Goal: Information Seeking & Learning: Check status

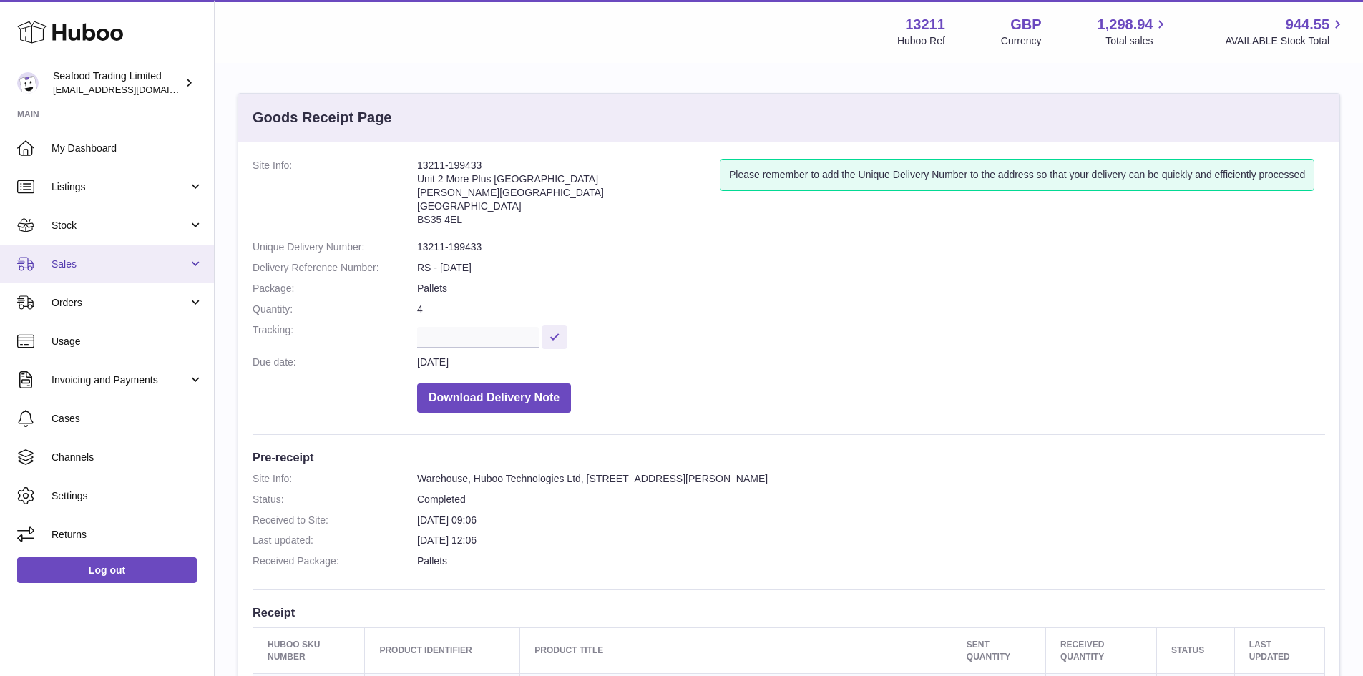
click at [87, 262] on span "Sales" at bounding box center [119, 264] width 137 height 14
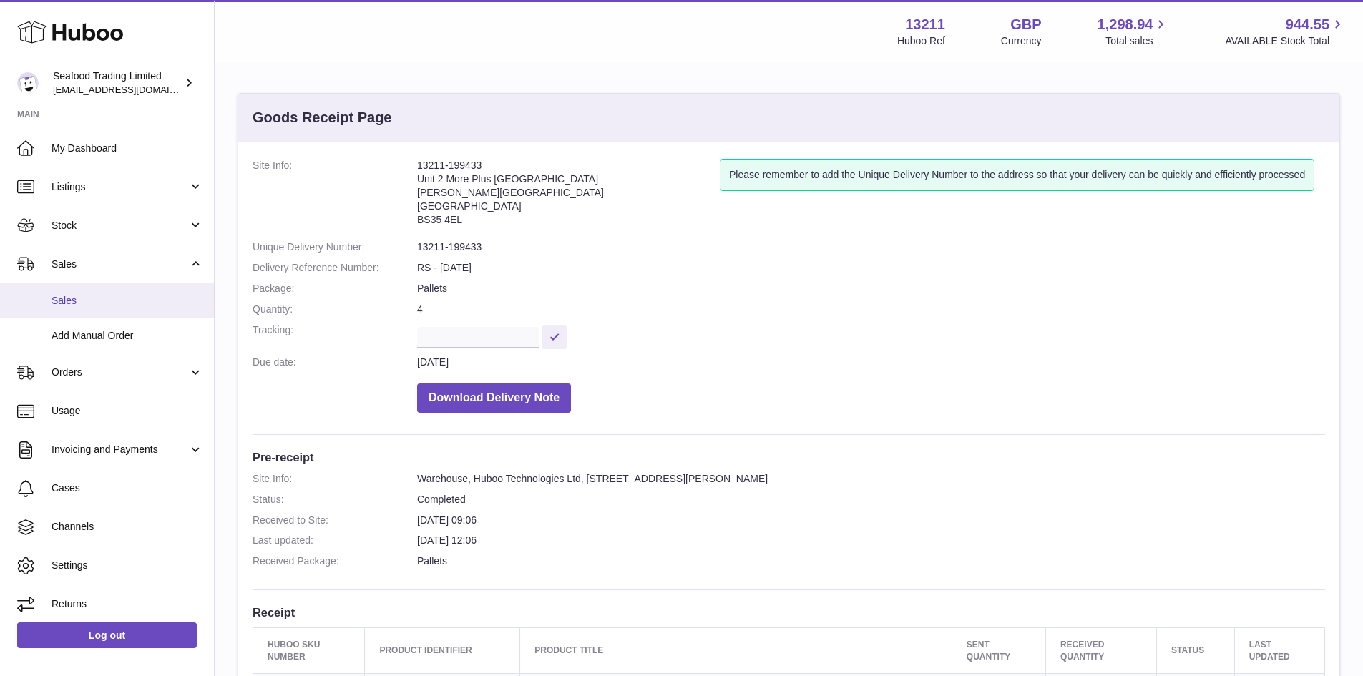
click at [73, 298] on span "Sales" at bounding box center [127, 301] width 152 height 14
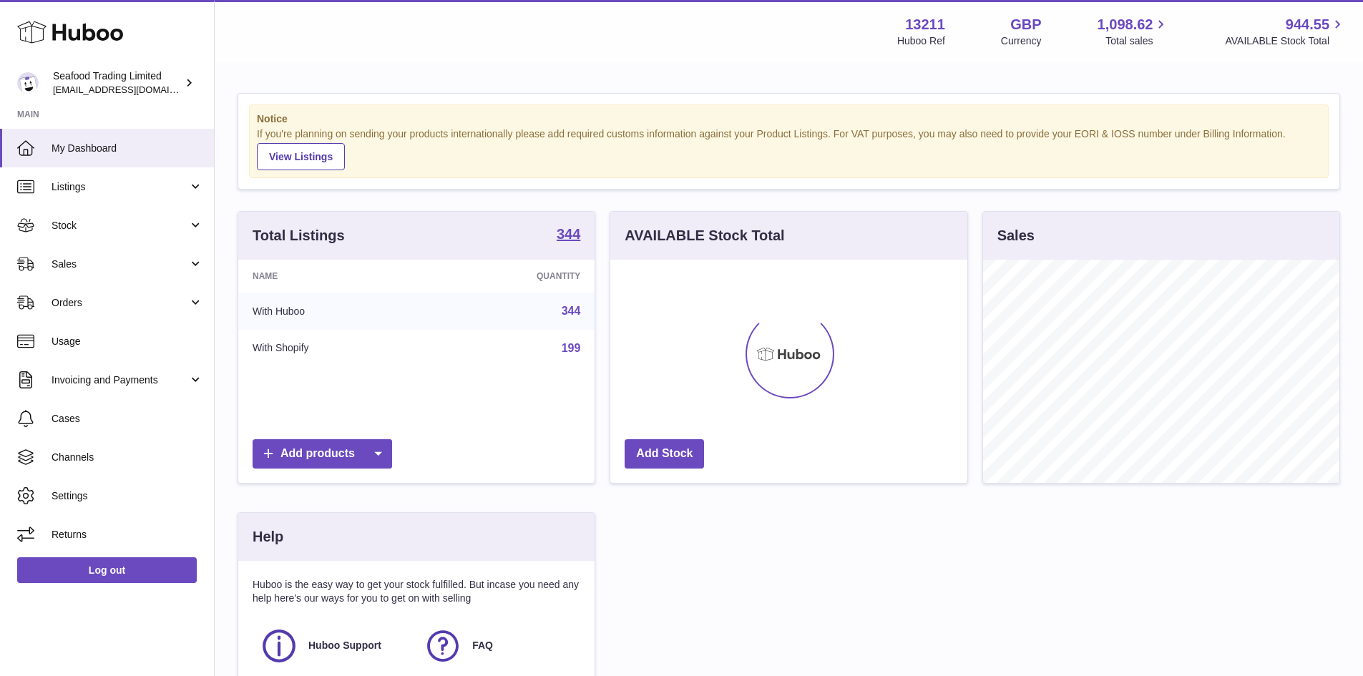
scroll to position [223, 357]
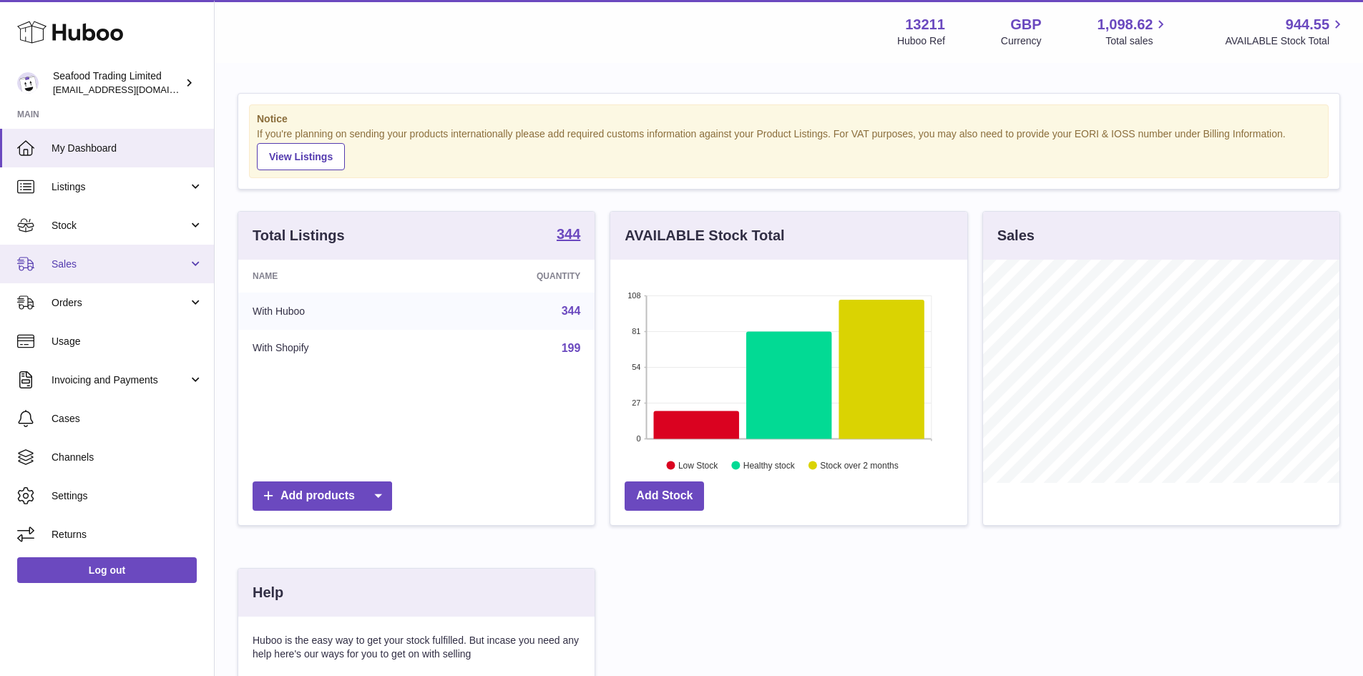
click at [97, 274] on link "Sales" at bounding box center [107, 264] width 214 height 39
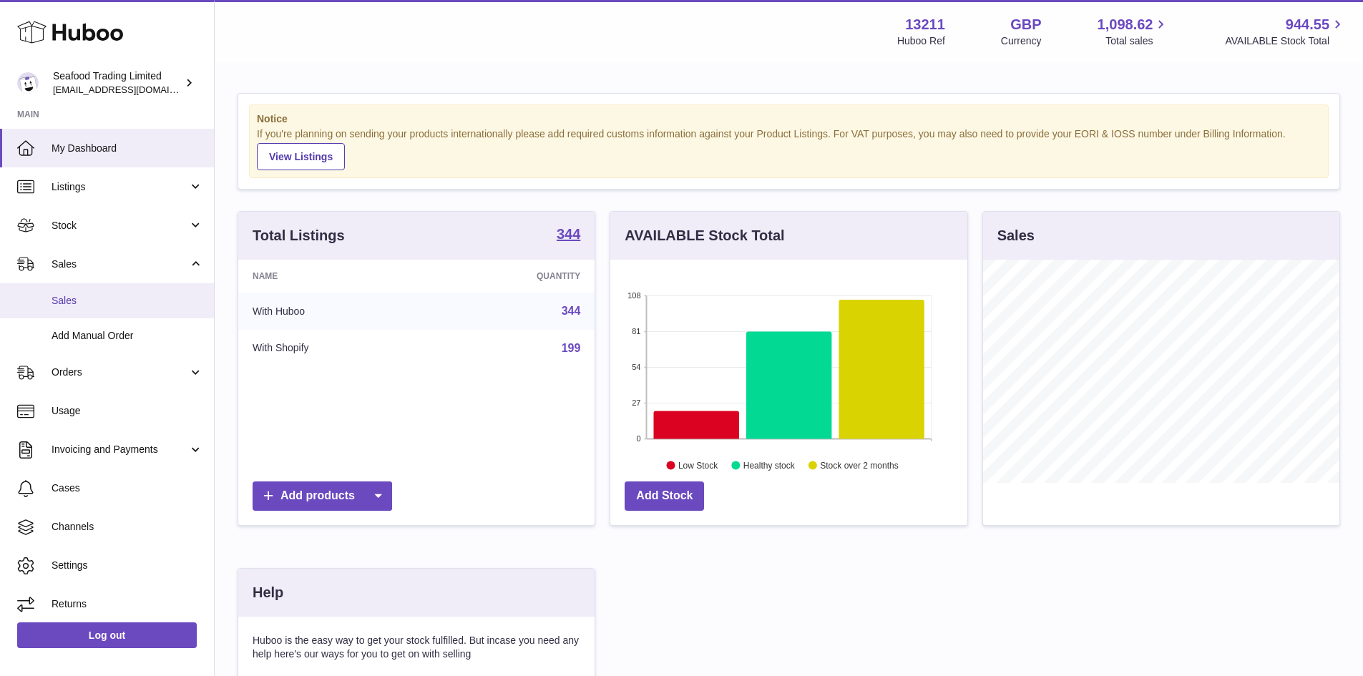
click at [105, 300] on span "Sales" at bounding box center [127, 301] width 152 height 14
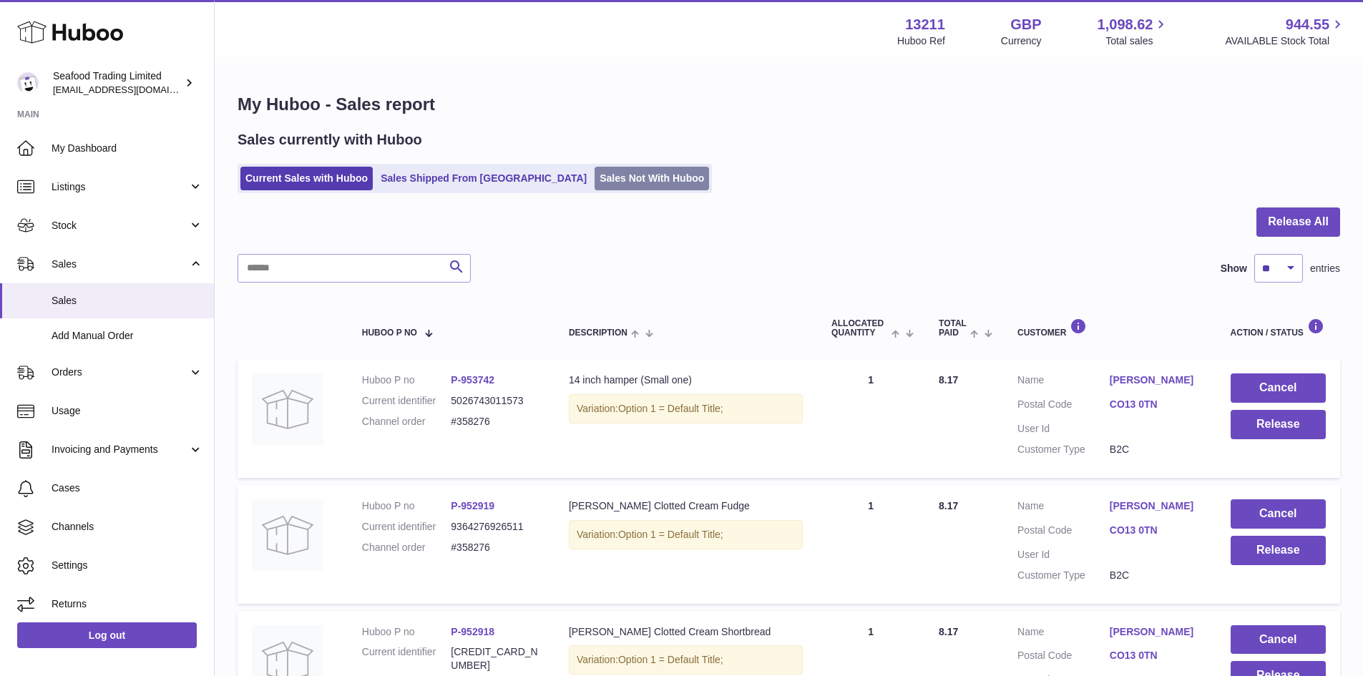
click at [594, 180] on link "Sales Not With Huboo" at bounding box center [651, 179] width 114 height 24
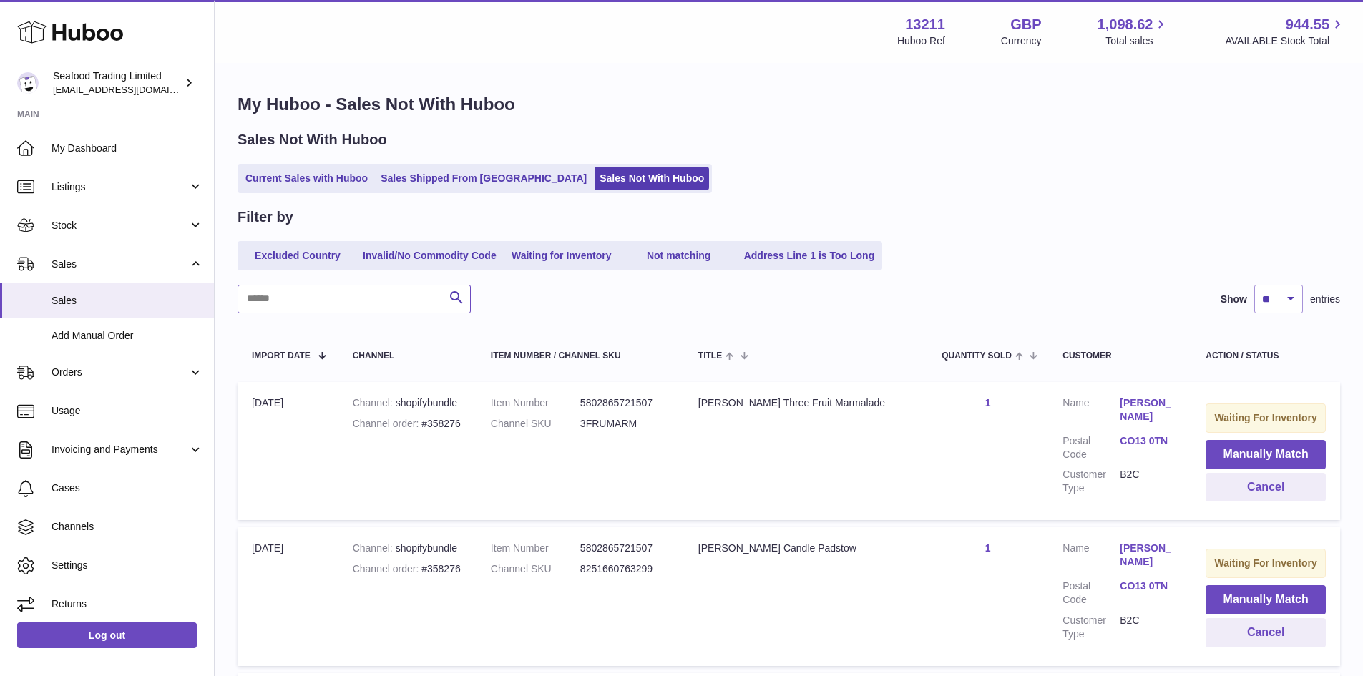
click at [314, 296] on input "text" at bounding box center [353, 299] width 233 height 29
paste input "*****"
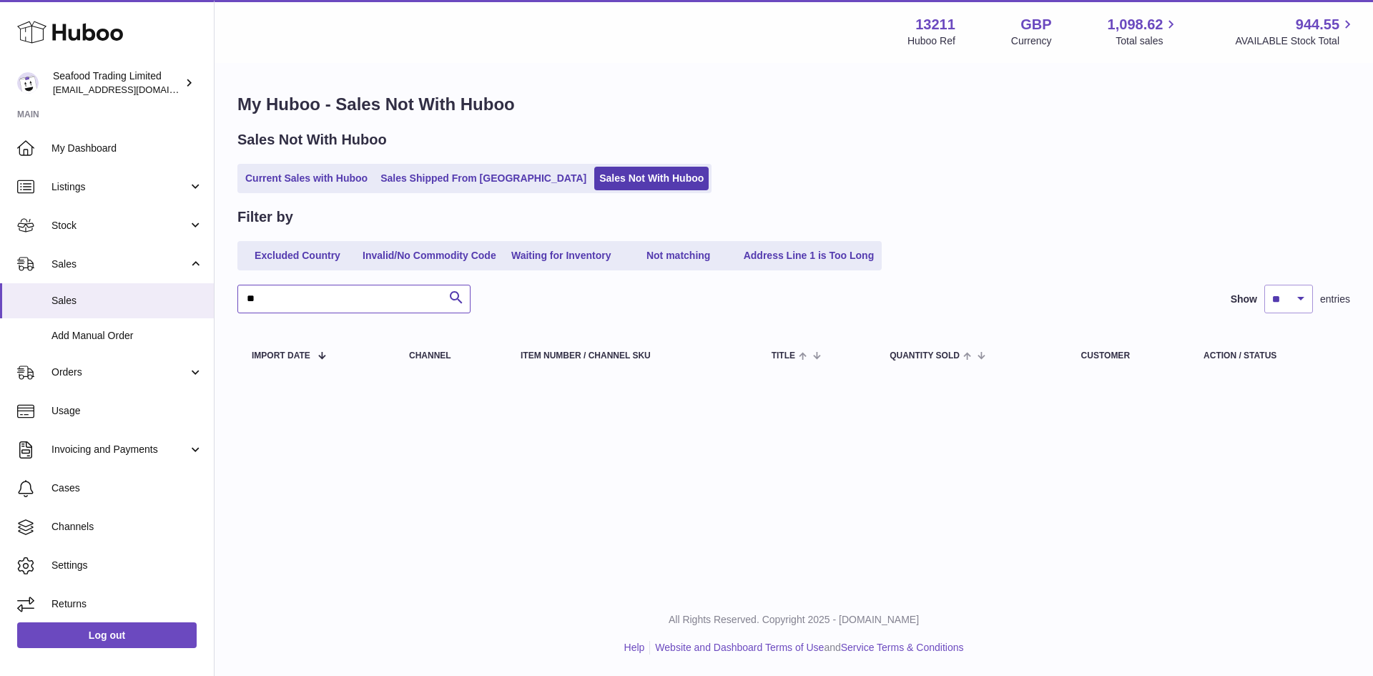
type input "*"
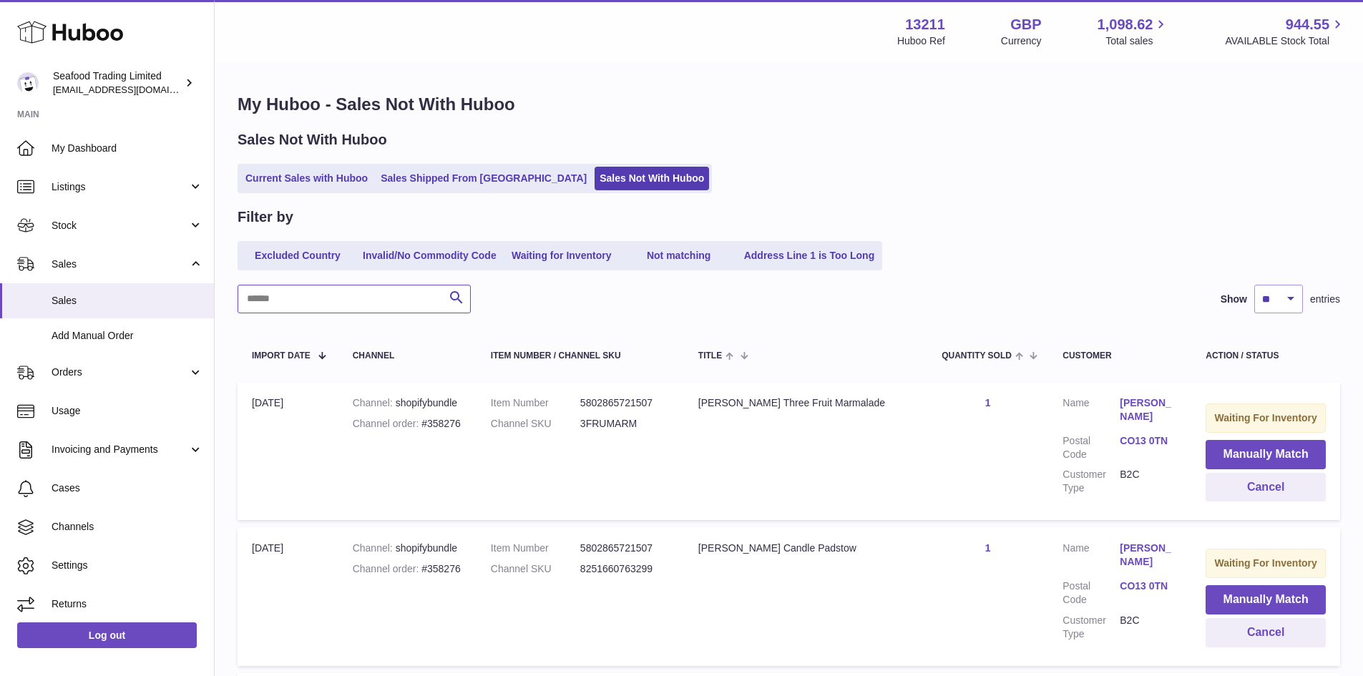
click at [337, 303] on input "text" at bounding box center [353, 299] width 233 height 29
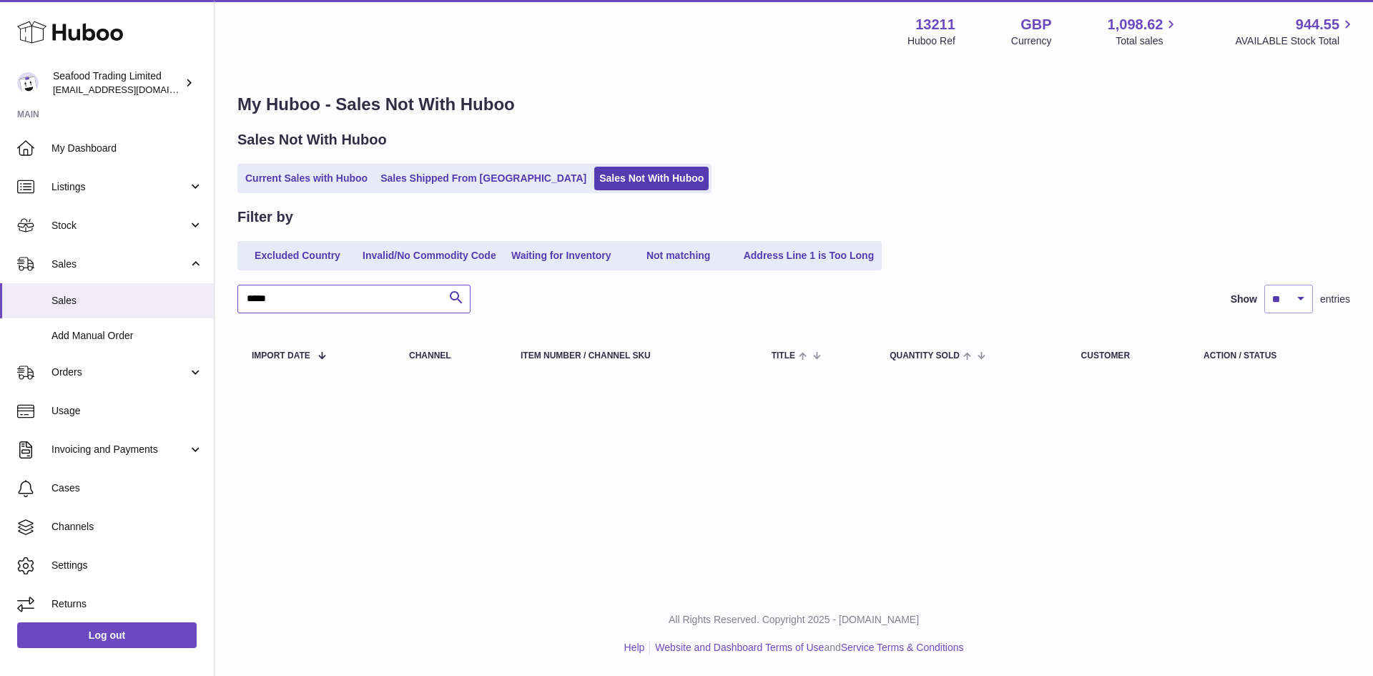
drag, startPoint x: 308, startPoint y: 301, endPoint x: 211, endPoint y: 300, distance: 97.3
click at [211, 300] on div "Huboo Seafood Trading Limited online@rickstein.com Main My Dashboard Listings N…" at bounding box center [686, 338] width 1373 height 676
paste input "*"
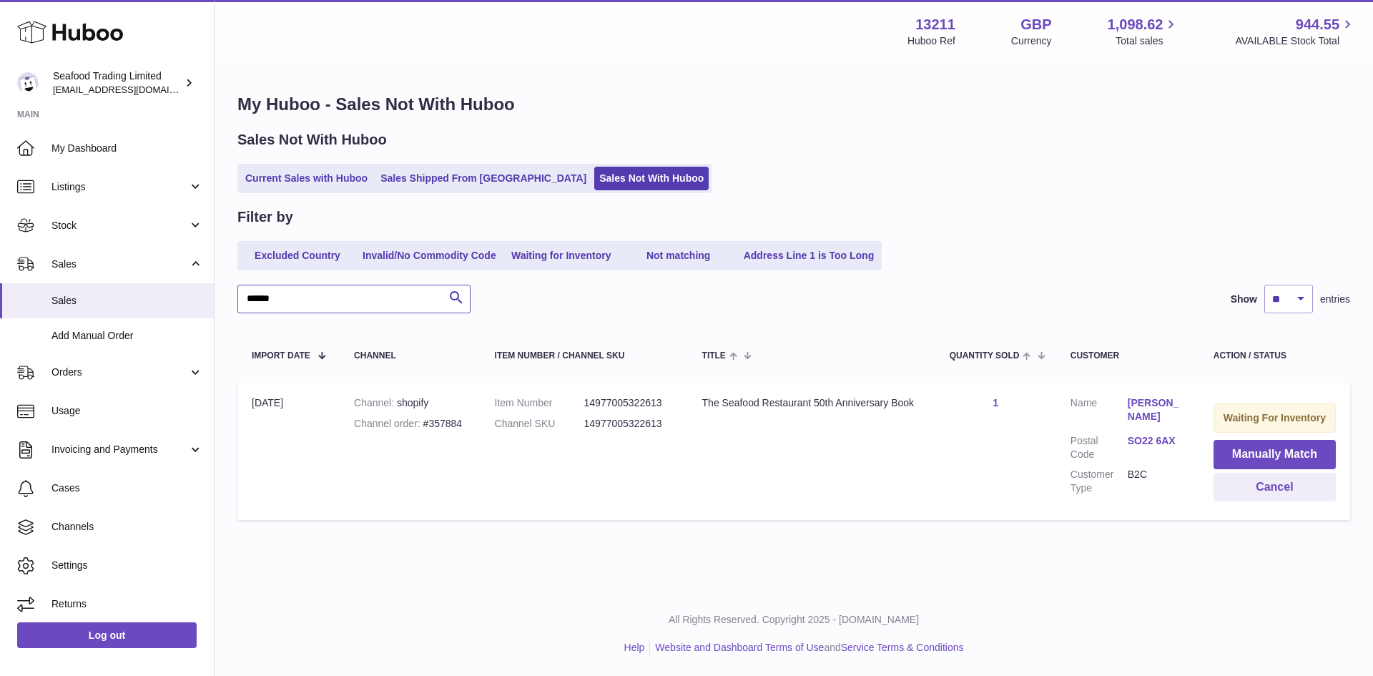
type input "******"
